Goal: Information Seeking & Learning: Learn about a topic

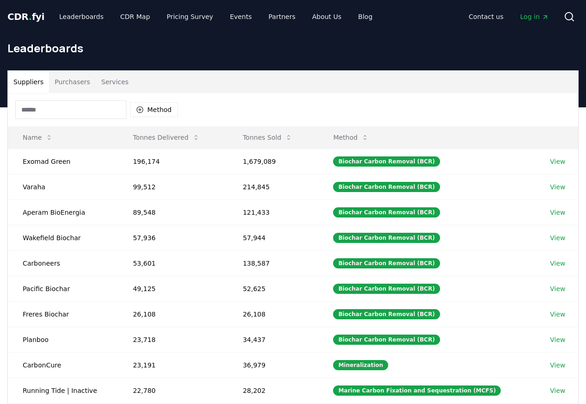
click at [65, 83] on button "Purchasers" at bounding box center [72, 82] width 47 height 22
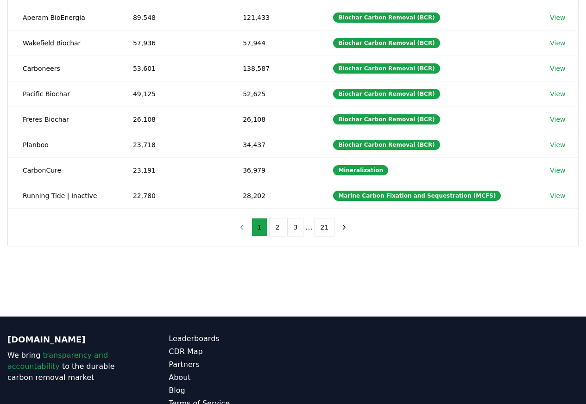
scroll to position [255, 0]
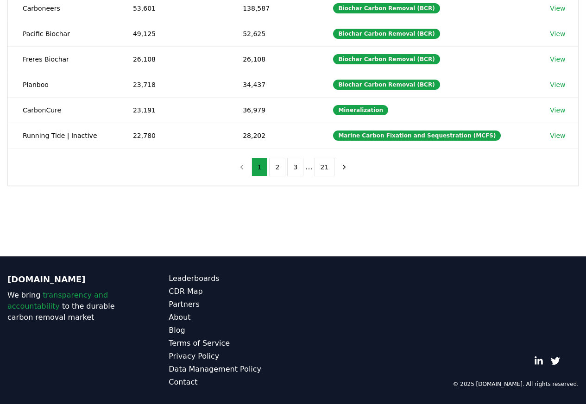
click at [584, 6] on div "Suppliers Purchasers Services Method Name Tonnes Delivered Tonnes Sold Method E…" at bounding box center [293, 0] width 586 height 371
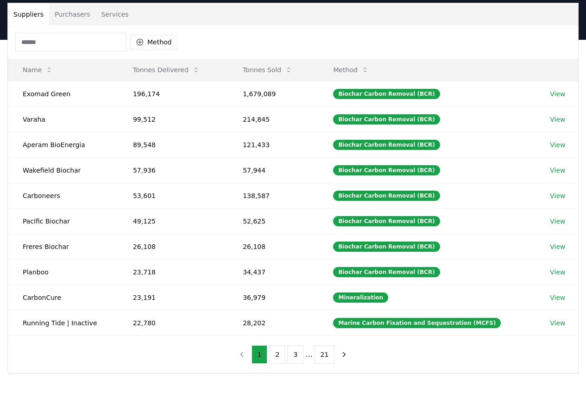
scroll to position [0, 0]
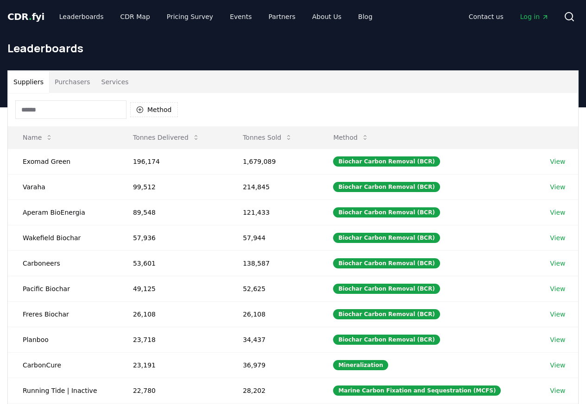
click at [63, 83] on button "Purchasers" at bounding box center [72, 82] width 47 height 22
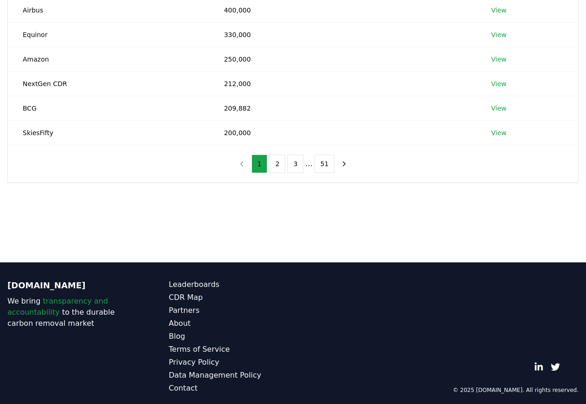
scroll to position [255, 0]
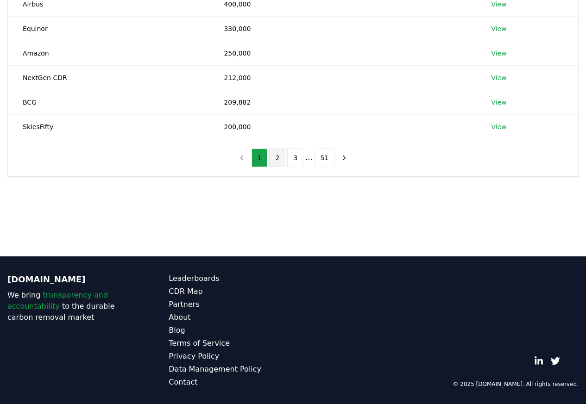
click at [278, 160] on button "2" at bounding box center [277, 158] width 16 height 19
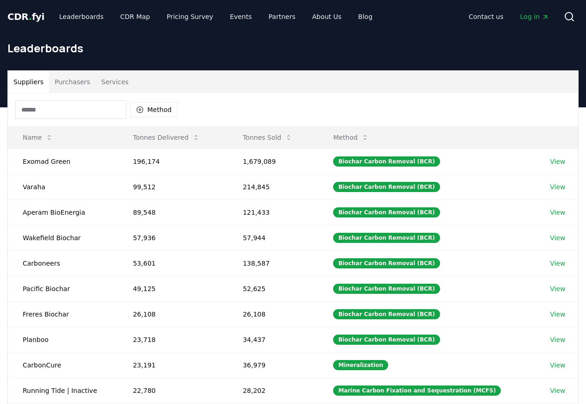
click at [65, 83] on button "Purchasers" at bounding box center [72, 82] width 47 height 22
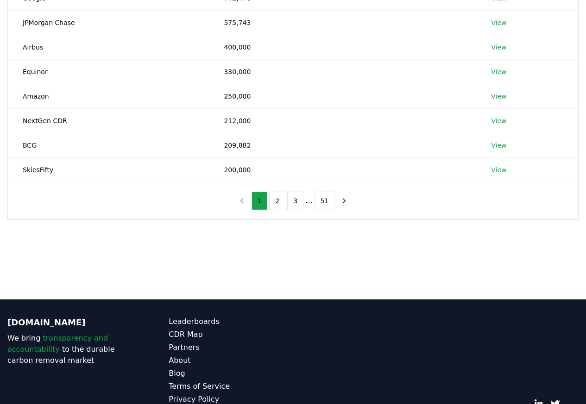
scroll to position [255, 0]
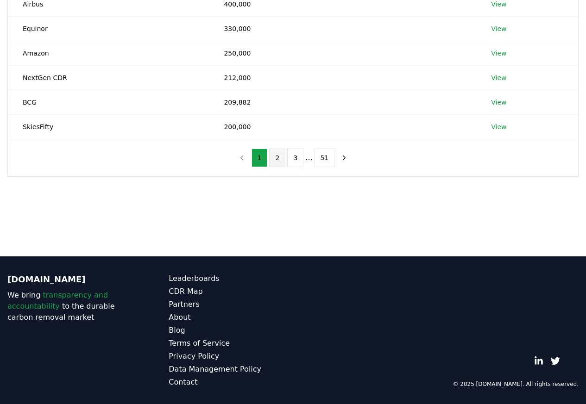
click at [278, 160] on button "2" at bounding box center [277, 158] width 16 height 19
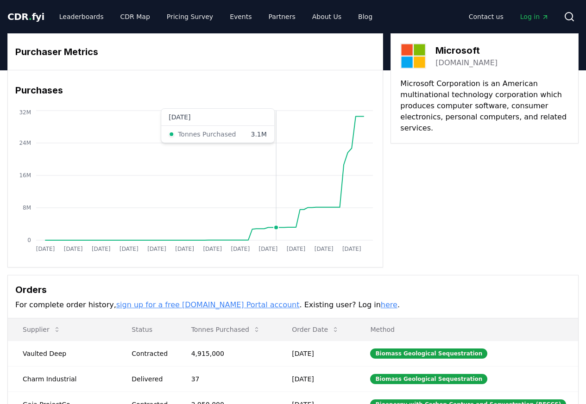
click at [262, 160] on icon "[DATE] [DATE] [DATE] [DATE] [DATE] [DATE] [DATE] [DATE] [DATE] [DATE] [DATE] [D…" at bounding box center [191, 182] width 367 height 148
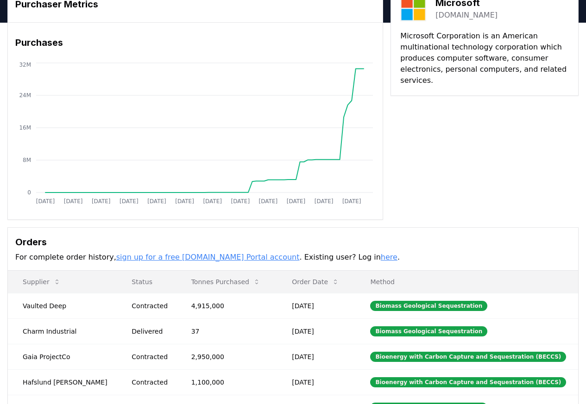
scroll to position [253, 0]
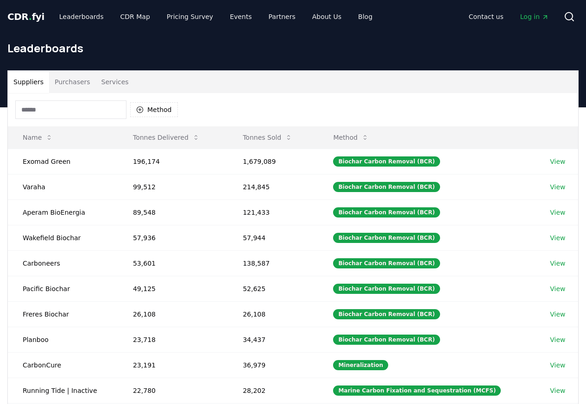
scroll to position [255, 0]
click at [60, 10] on link "Leaderboards" at bounding box center [81, 16] width 59 height 17
click at [58, 83] on button "Purchasers" at bounding box center [72, 82] width 47 height 22
click at [65, 84] on button "Purchasers" at bounding box center [72, 82] width 47 height 22
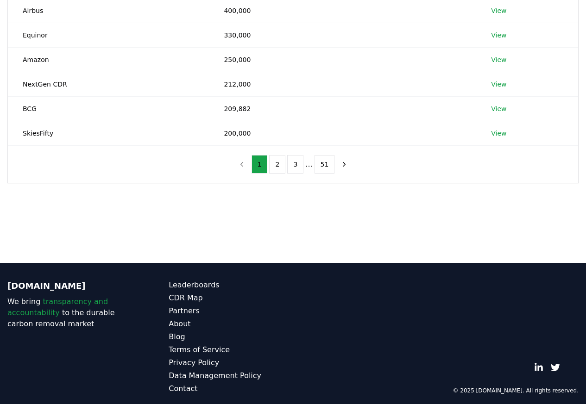
scroll to position [255, 0]
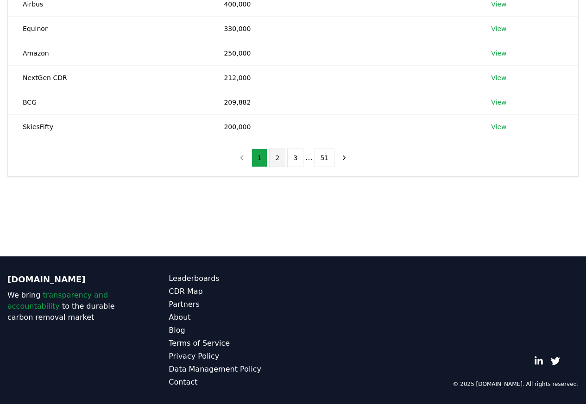
click at [278, 160] on button "2" at bounding box center [277, 158] width 16 height 19
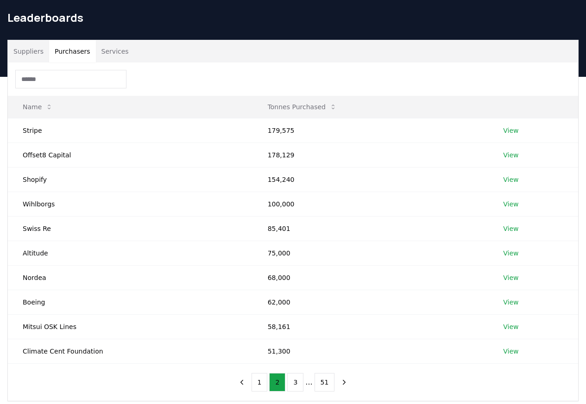
scroll to position [0, 0]
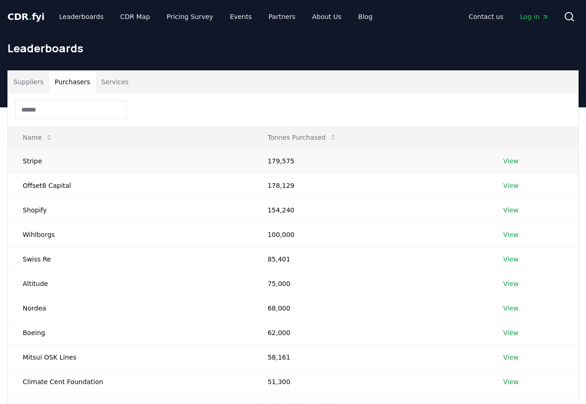
click at [509, 162] on link "View" at bounding box center [510, 161] width 15 height 9
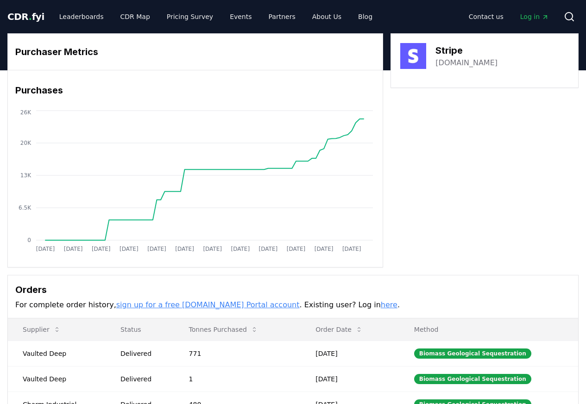
click at [510, 184] on div "Purchaser Metrics Purchases [DATE] [DATE] [DATE] [DATE] [DATE] [DATE] [DATE] [D…" at bounding box center [292, 150] width 571 height 234
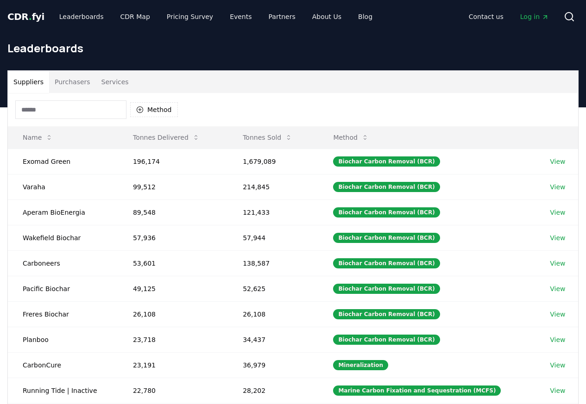
click at [63, 82] on button "Purchasers" at bounding box center [72, 82] width 47 height 22
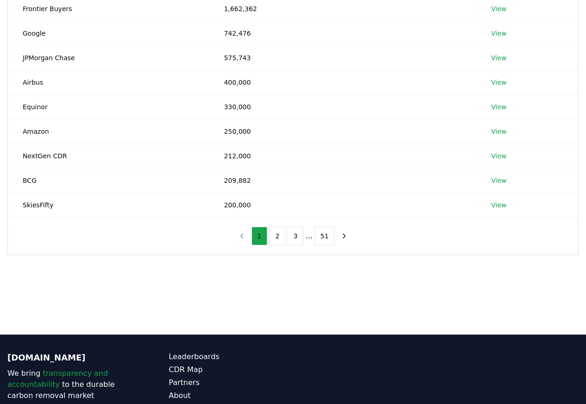
scroll to position [255, 0]
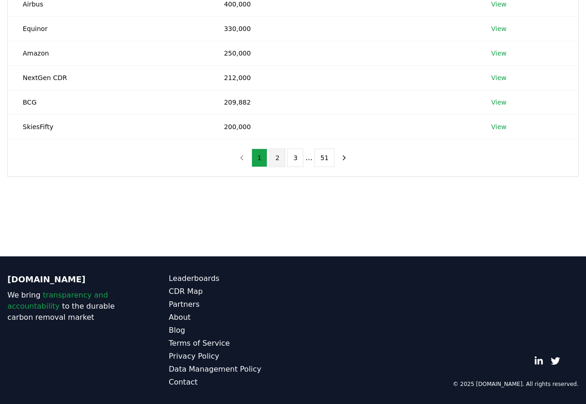
click at [279, 160] on button "2" at bounding box center [277, 158] width 16 height 19
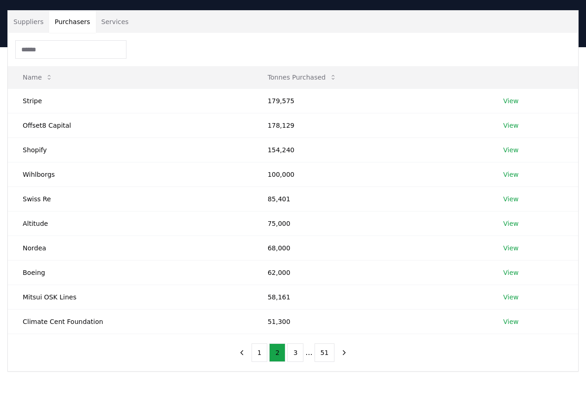
scroll to position [0, 0]
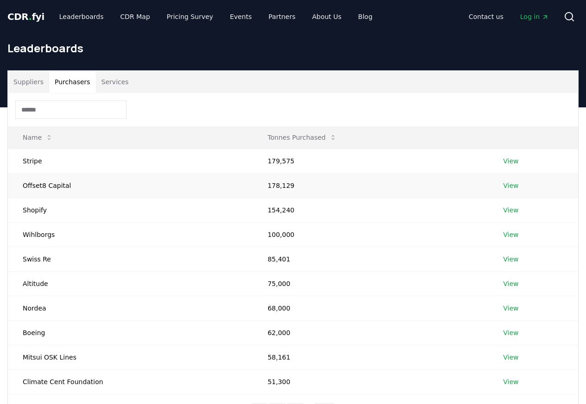
click at [511, 181] on link "View" at bounding box center [510, 185] width 15 height 9
